Goal: Task Accomplishment & Management: Complete application form

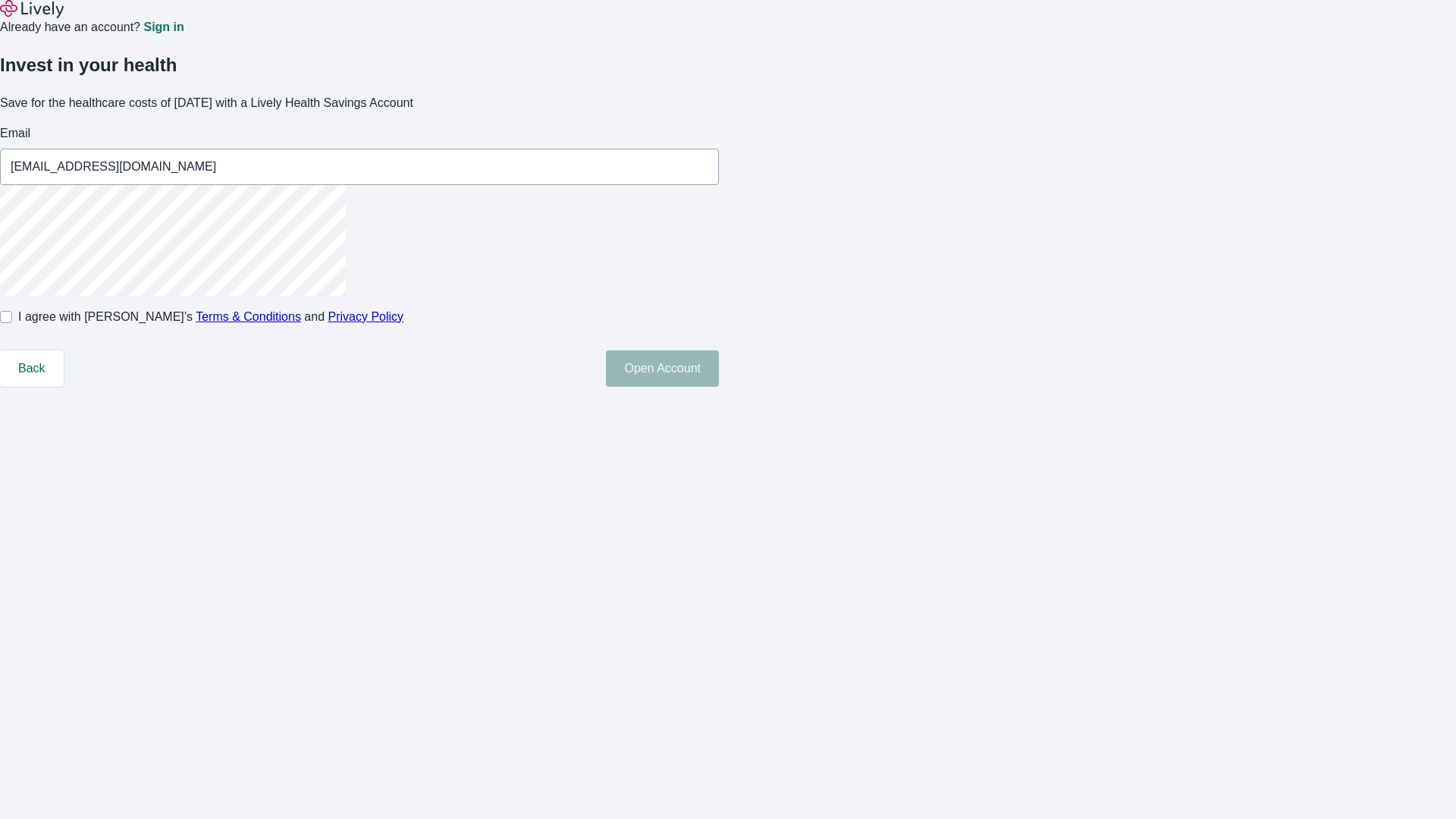
click at [13, 323] on input "I agree with Lively’s Terms & Conditions and Privacy Policy" at bounding box center [6, 317] width 13 height 13
checkbox input "true"
click at [719, 387] on button "Open Account" at bounding box center [661, 369] width 113 height 37
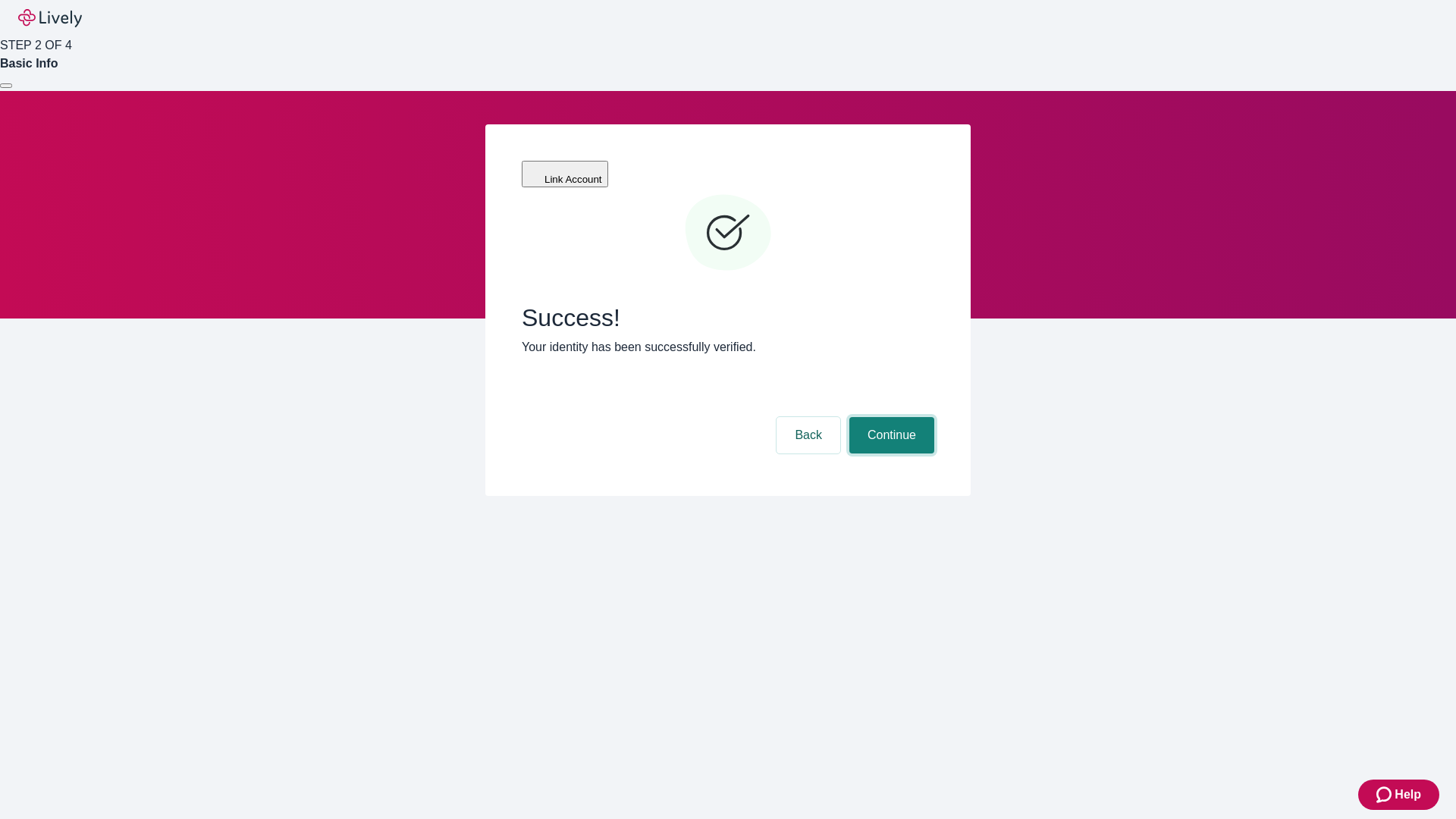
click at [889, 417] on button "Continue" at bounding box center [891, 435] width 85 height 37
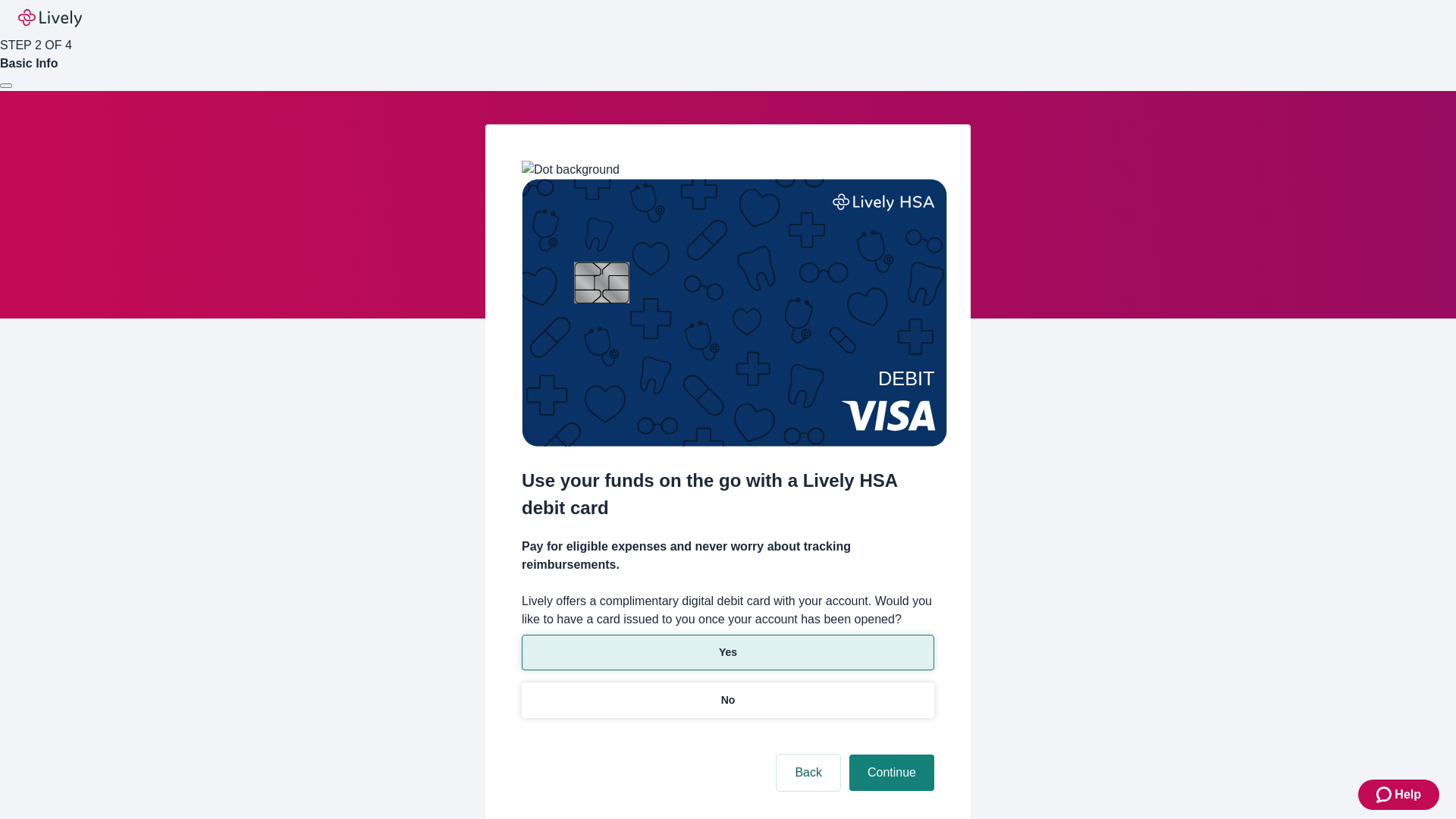
click at [727, 645] on p "Yes" at bounding box center [728, 652] width 18 height 16
click at [889, 755] on button "Continue" at bounding box center [891, 773] width 85 height 37
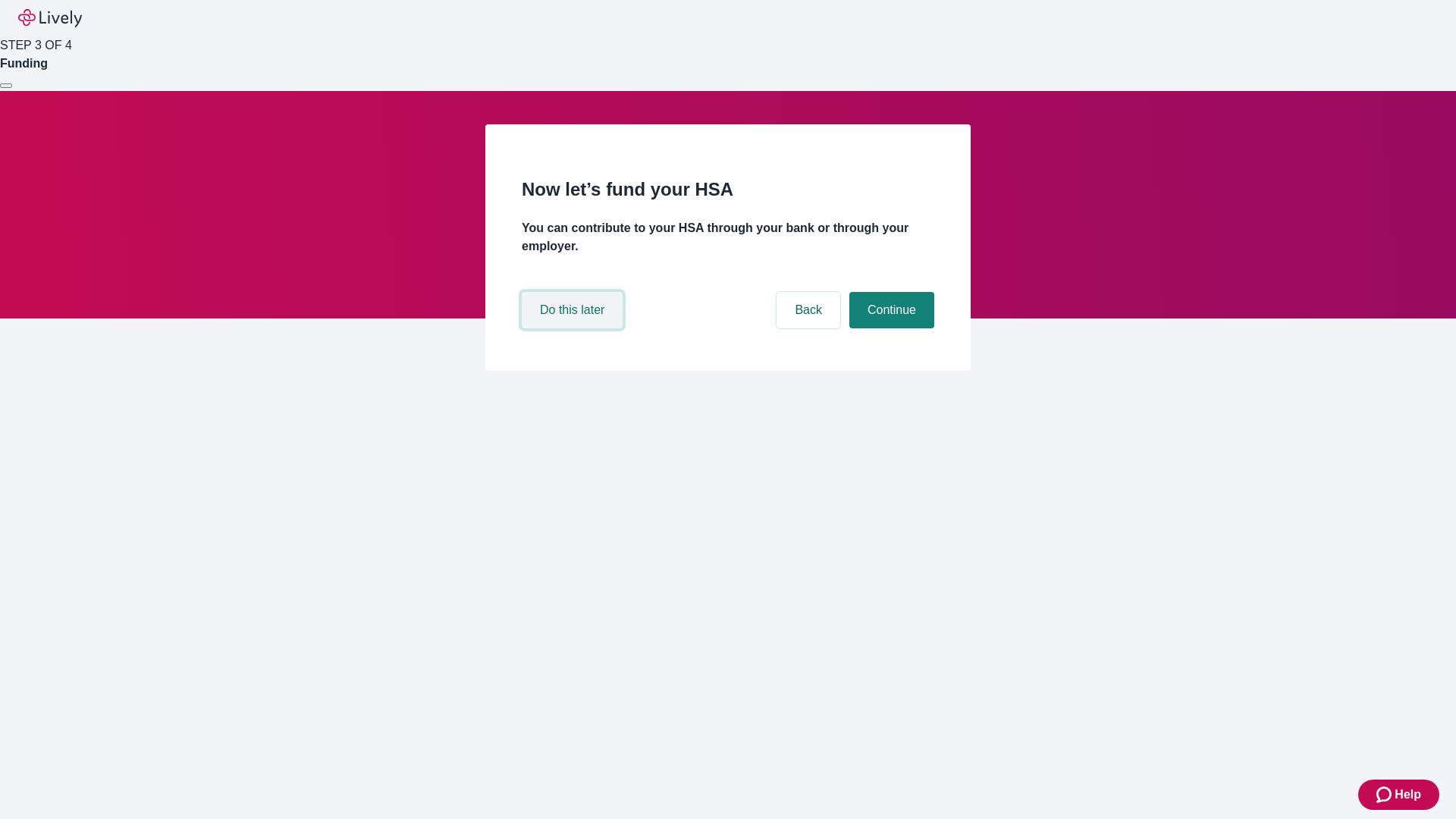
click at [574, 329] on button "Do this later" at bounding box center [571, 310] width 101 height 37
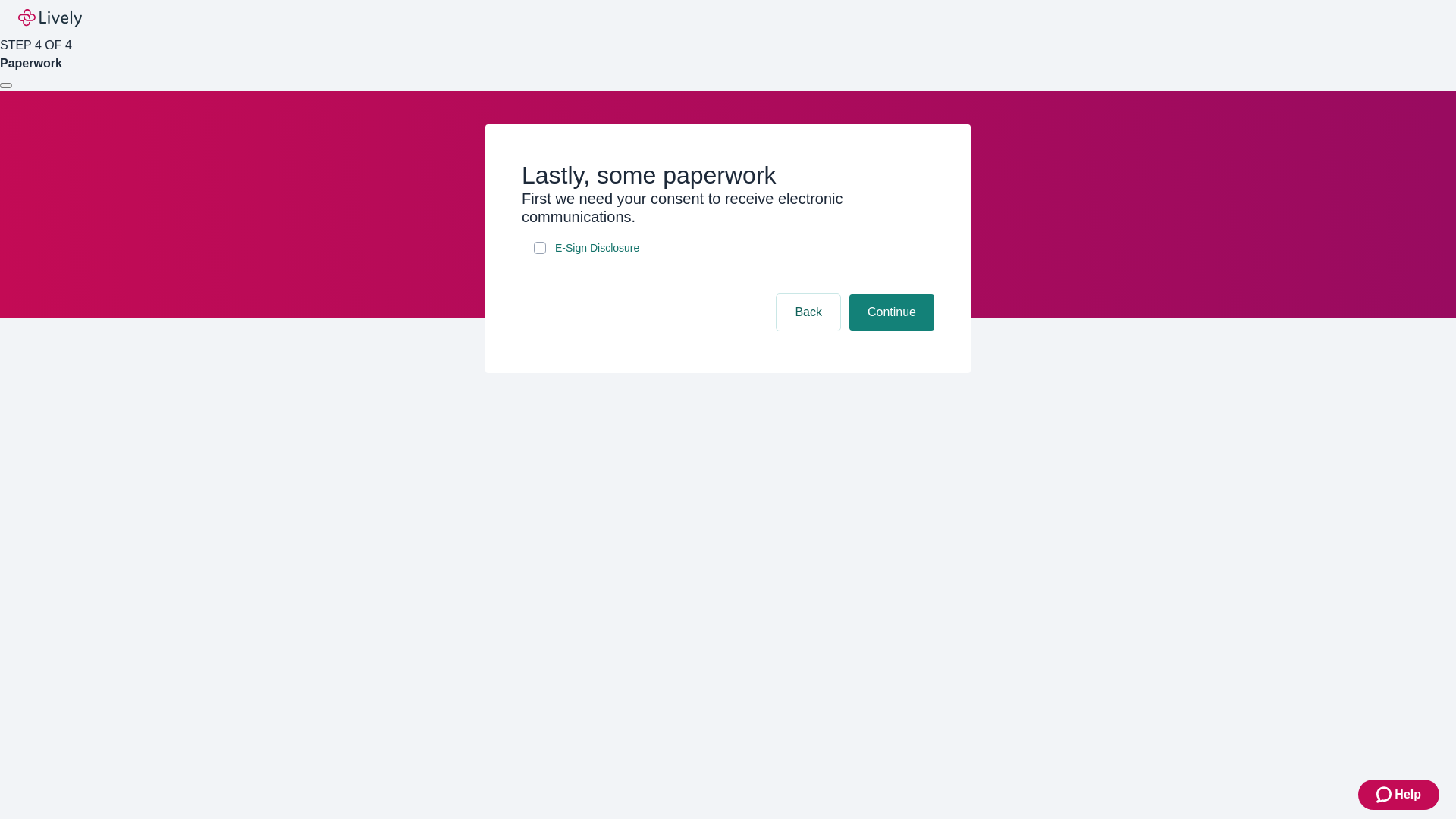
click at [540, 254] on input "E-Sign Disclosure" at bounding box center [540, 248] width 13 height 13
checkbox input "true"
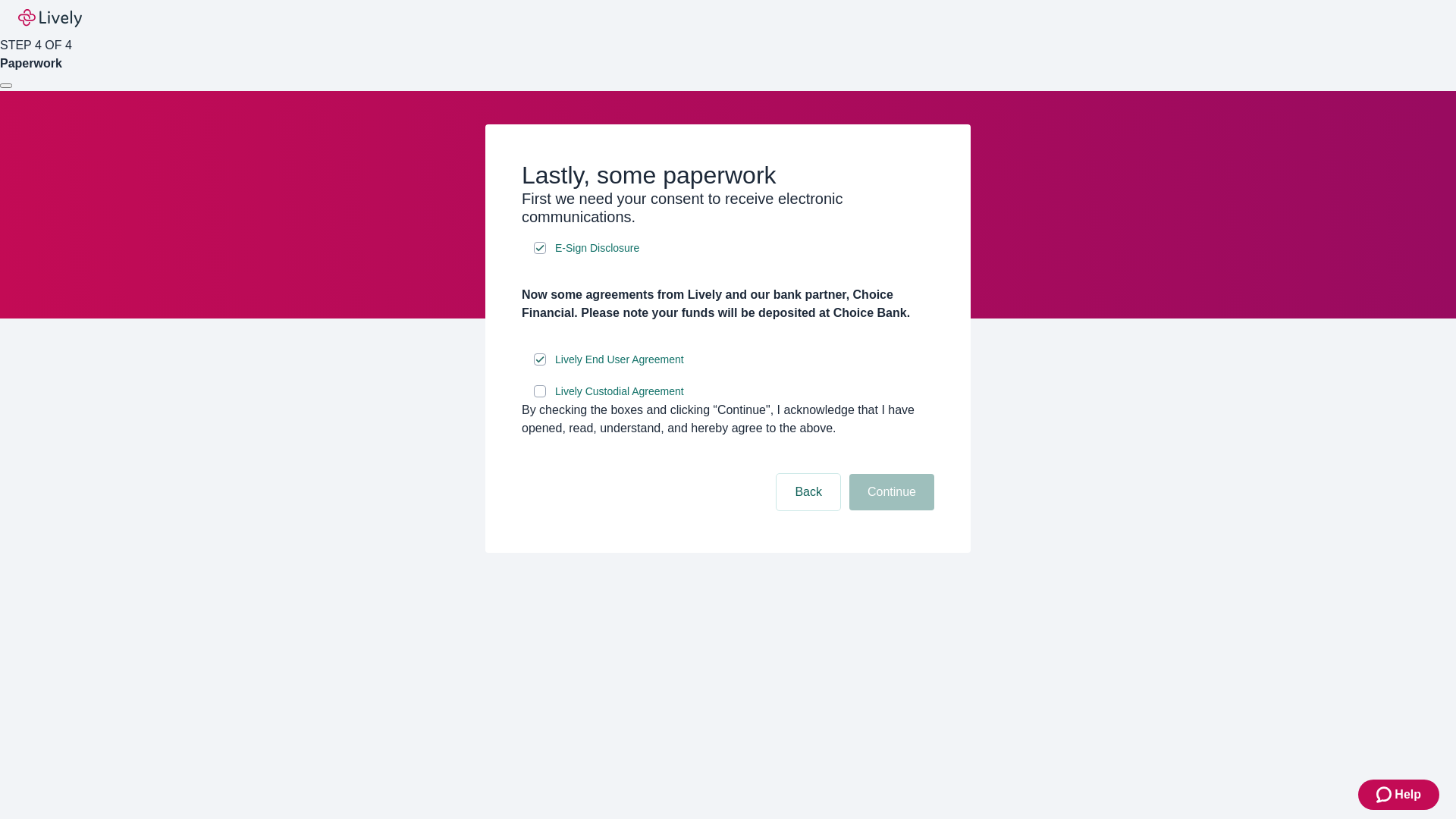
click at [540, 397] on input "Lively Custodial Agreement" at bounding box center [540, 391] width 13 height 13
checkbox input "true"
click at [889, 510] on button "Continue" at bounding box center [891, 492] width 85 height 37
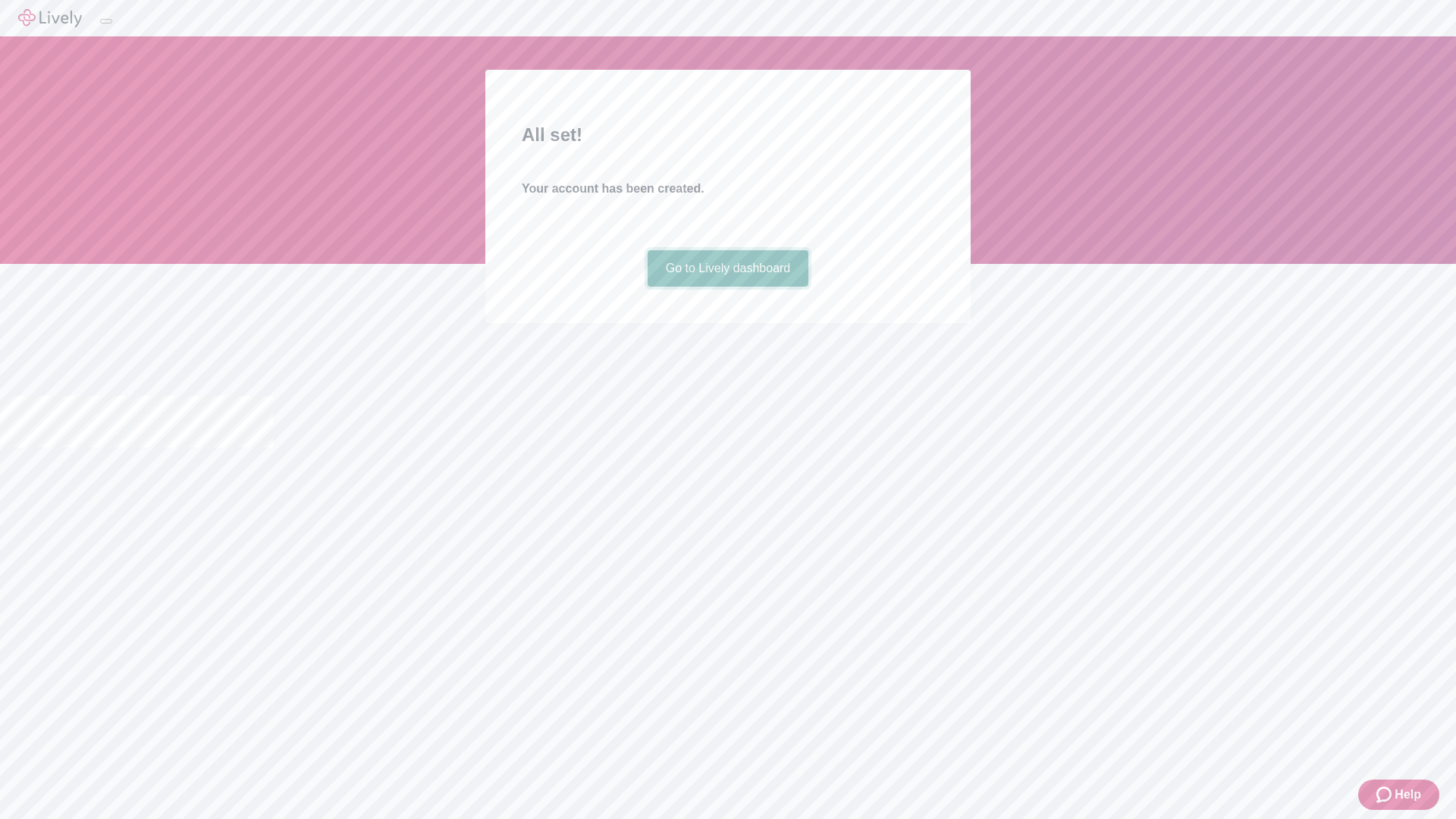
click at [727, 287] on link "Go to Lively dashboard" at bounding box center [728, 269] width 162 height 37
